Goal: Transaction & Acquisition: Download file/media

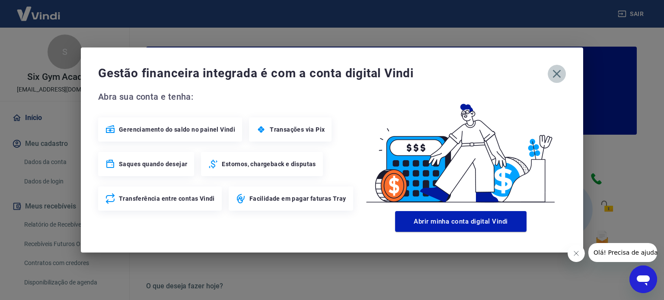
click at [557, 76] on icon "button" at bounding box center [556, 74] width 14 height 14
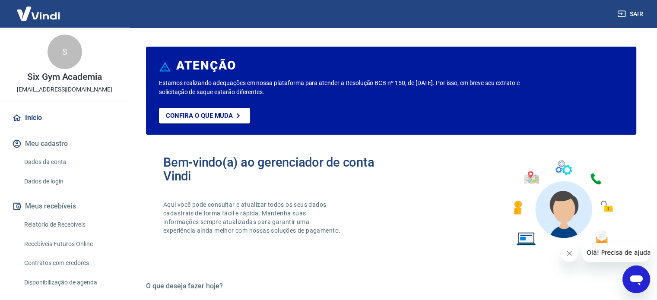
click at [76, 218] on link "Relatório de Recebíveis" at bounding box center [70, 225] width 98 height 18
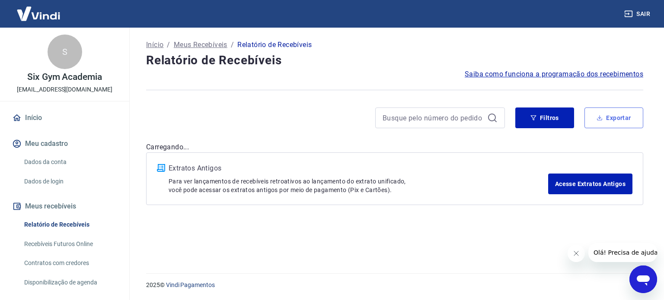
click at [595, 115] on button "Exportar" at bounding box center [613, 118] width 59 height 21
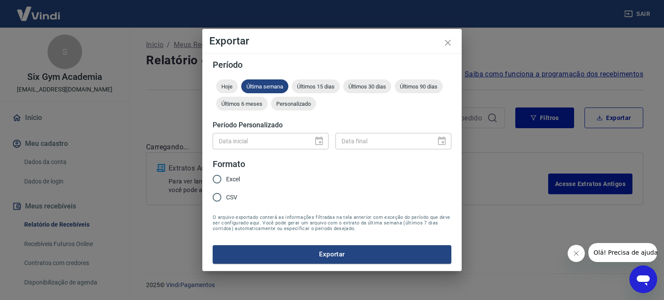
click at [284, 96] on div "Hoje Última semana Últimos 15 dias Últimos 30 dias Últimos 90 dias Últimos 6 me…" at bounding box center [332, 96] width 238 height 35
click at [289, 99] on div "Personalizado" at bounding box center [293, 104] width 45 height 14
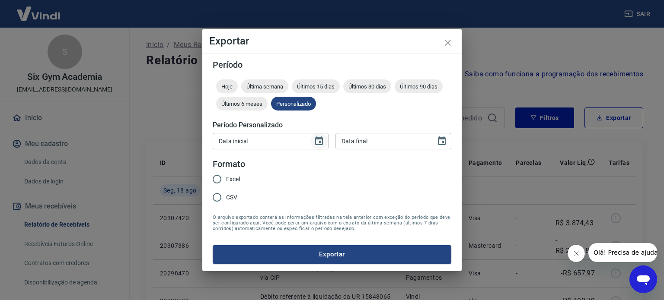
click at [321, 141] on icon "Choose date" at bounding box center [319, 141] width 10 height 10
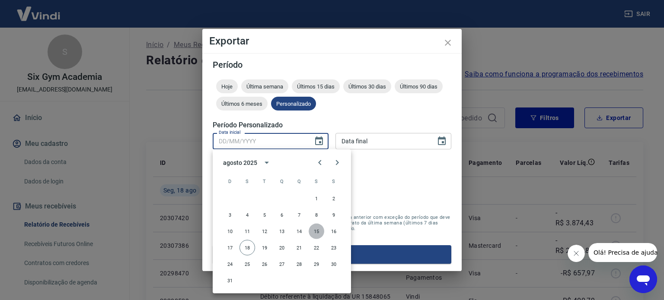
click at [318, 230] on button "15" at bounding box center [316, 232] width 16 height 16
type input "[DATE]"
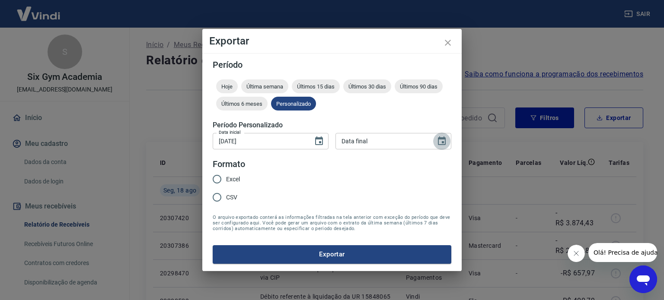
click at [445, 142] on icon "Choose date" at bounding box center [441, 141] width 10 height 10
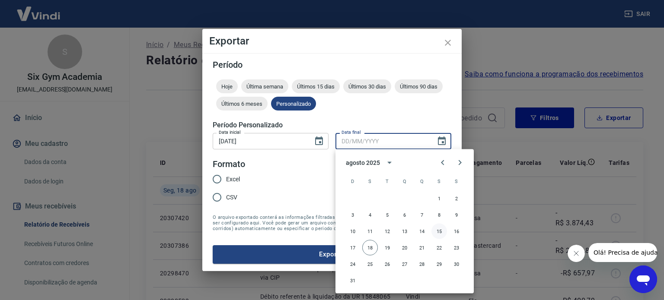
click at [439, 228] on button "15" at bounding box center [439, 232] width 16 height 16
type input "[DATE]"
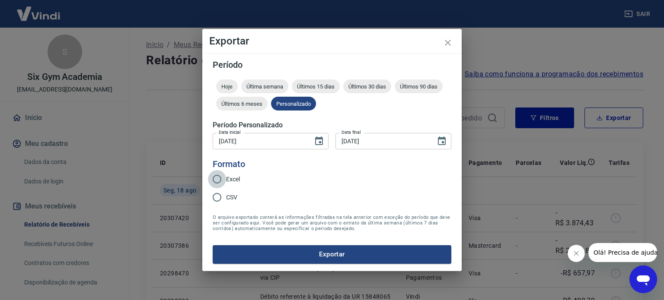
click at [216, 177] on input "Excel" at bounding box center [217, 179] width 18 height 18
radio input "true"
click at [313, 257] on button "Exportar" at bounding box center [332, 254] width 238 height 18
